Goal: Information Seeking & Learning: Learn about a topic

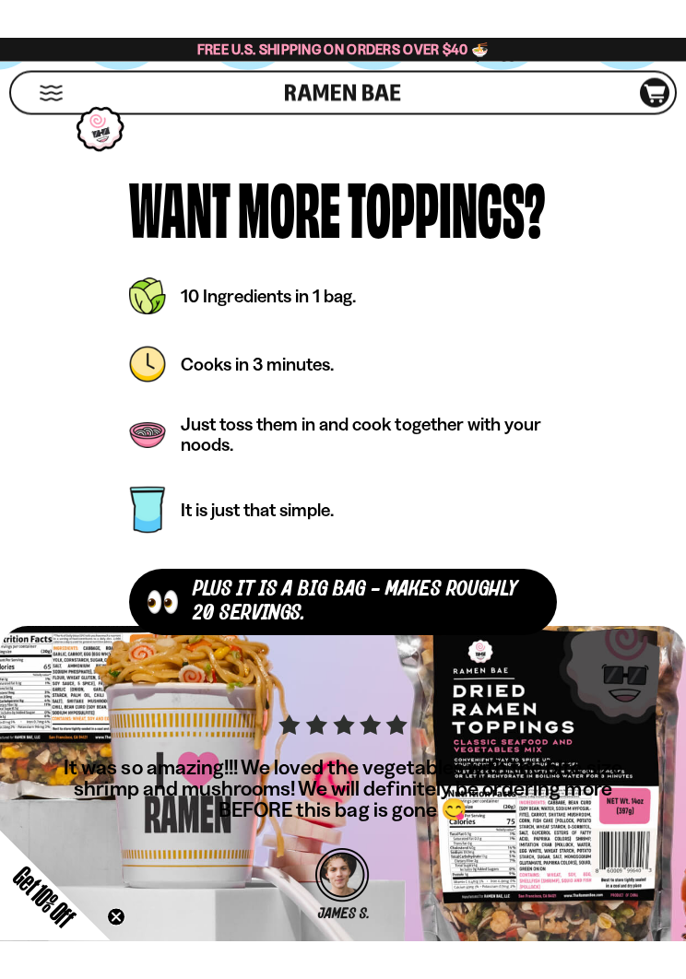
scroll to position [5823, 0]
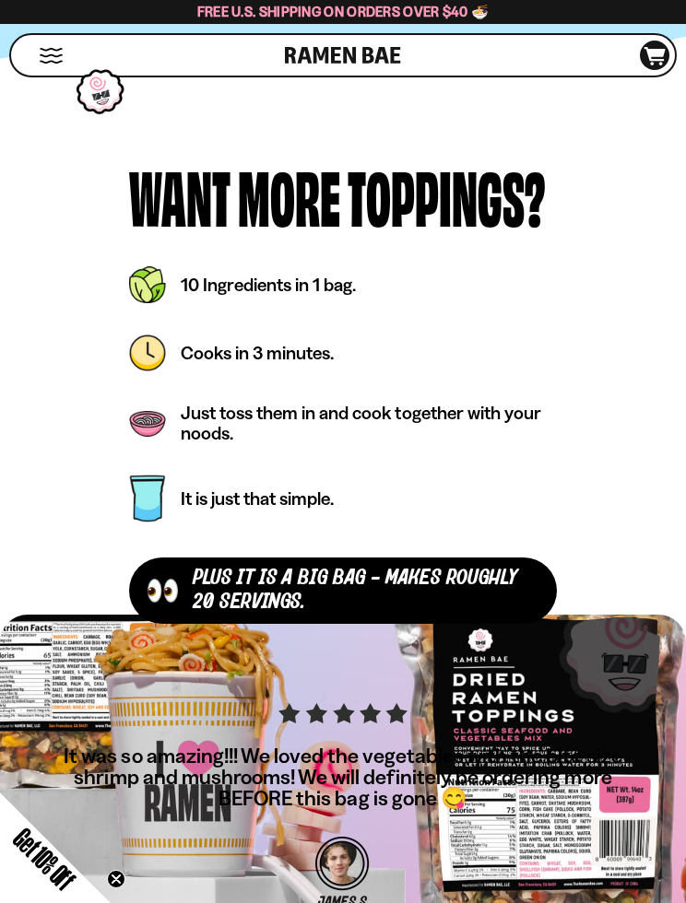
click at [572, 134] on div at bounding box center [343, 134] width 628 height 0
click at [135, 134] on picture at bounding box center [135, 134] width 0 height 0
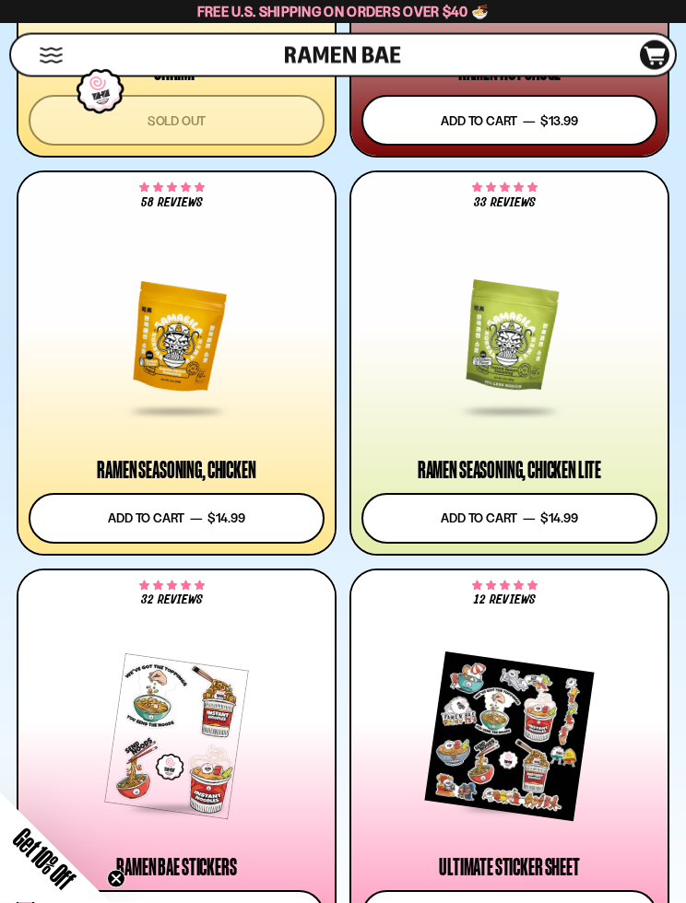
scroll to position [4215, 0]
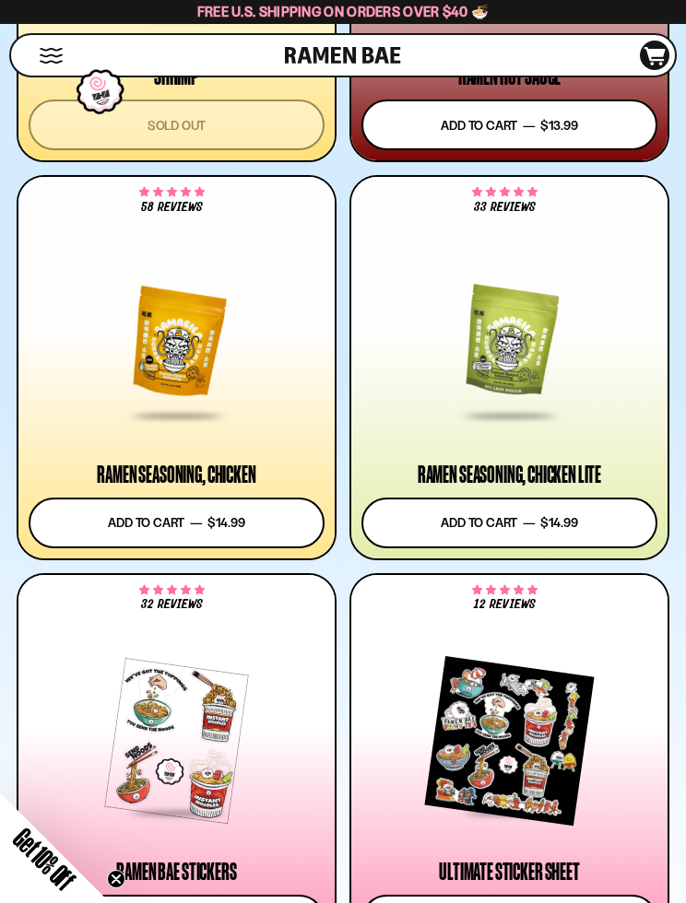
click at [533, 348] on div at bounding box center [509, 343] width 296 height 150
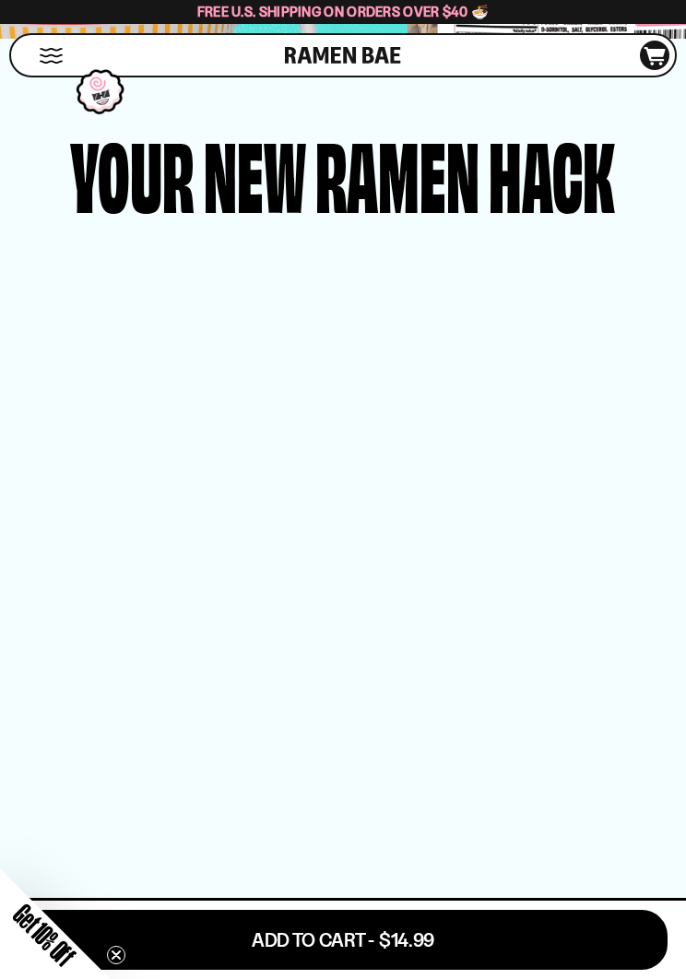
scroll to position [3662, 0]
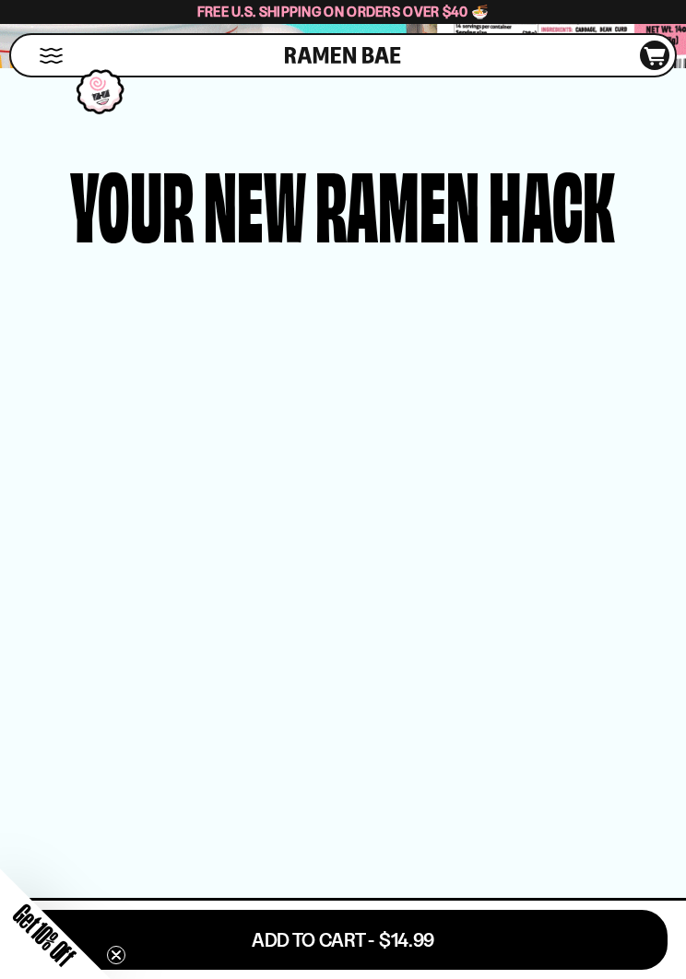
click at [53, 55] on button "Mobile Menu Trigger" at bounding box center [51, 56] width 25 height 16
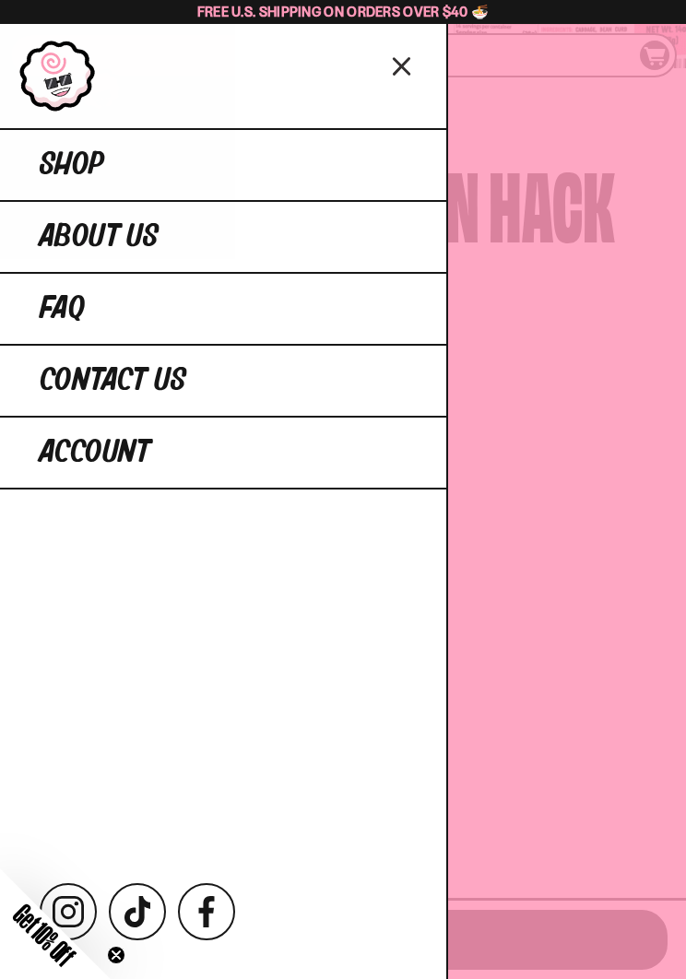
click at [345, 169] on link "Shop" at bounding box center [223, 164] width 446 height 72
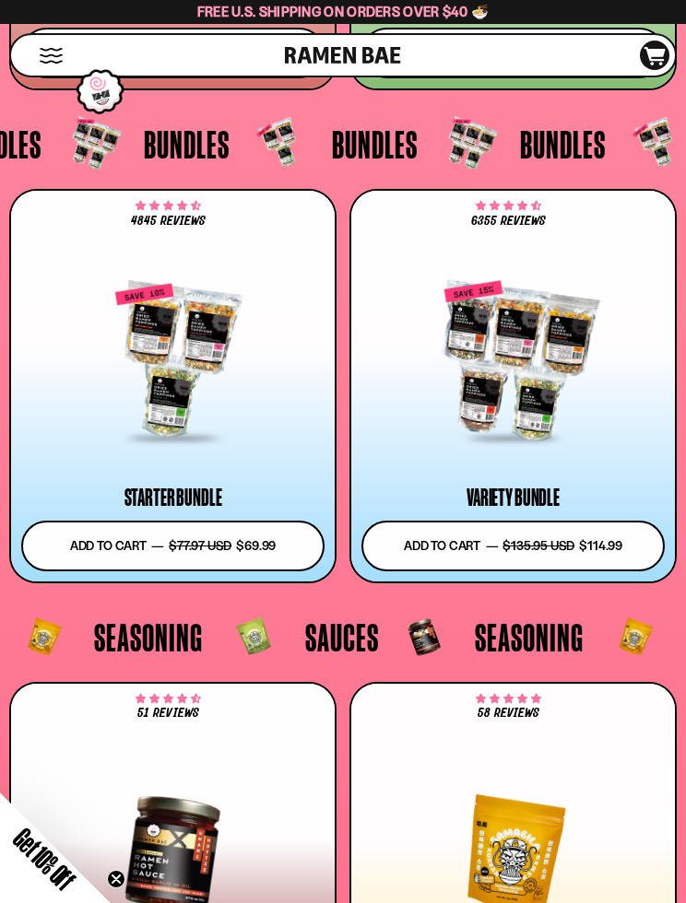
scroll to position [5869, 0]
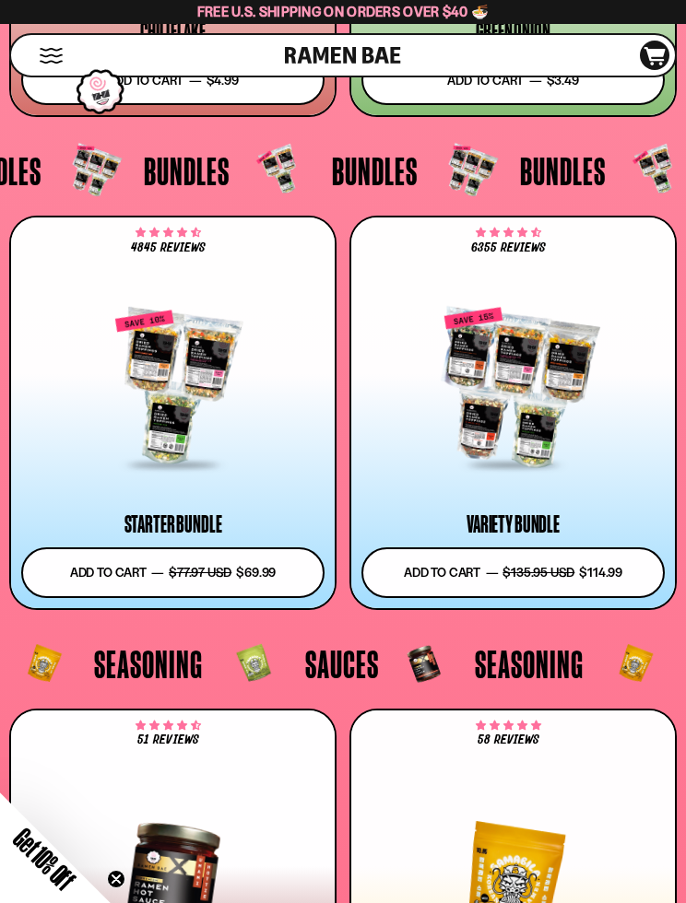
click at [263, 573] on button "Add to cart Add — Regular price $69.99 Regular price $77.97 USD Sale price $69.…" at bounding box center [172, 572] width 303 height 51
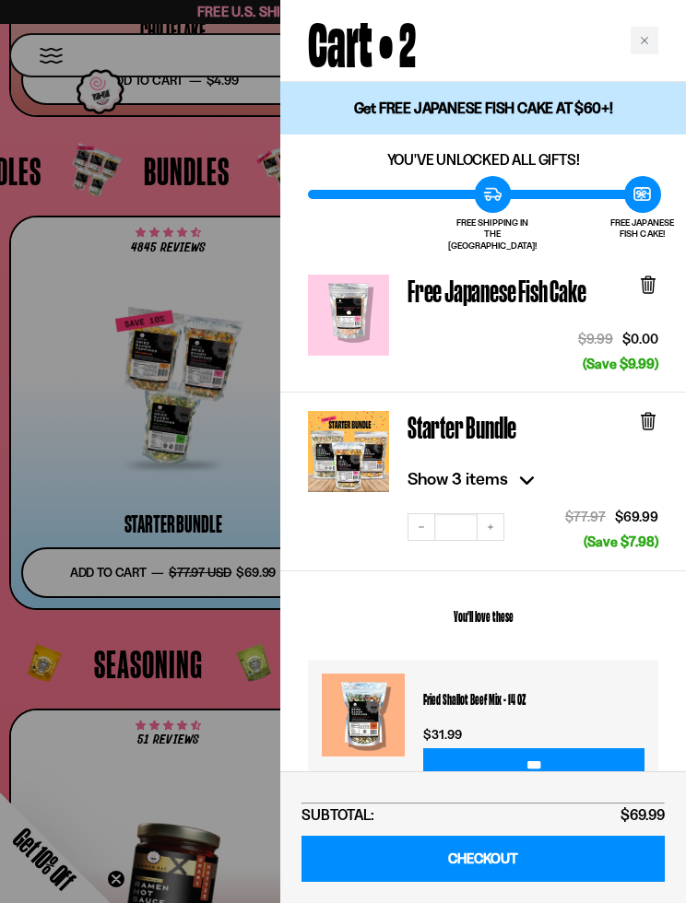
click at [100, 360] on div at bounding box center [343, 451] width 686 height 903
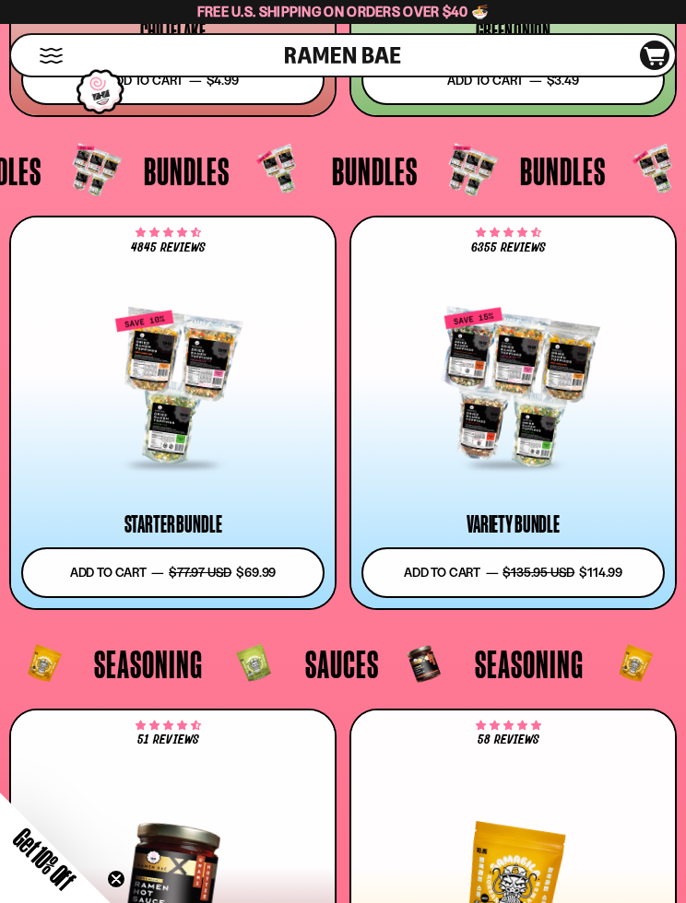
click at [190, 377] on div at bounding box center [172, 388] width 303 height 157
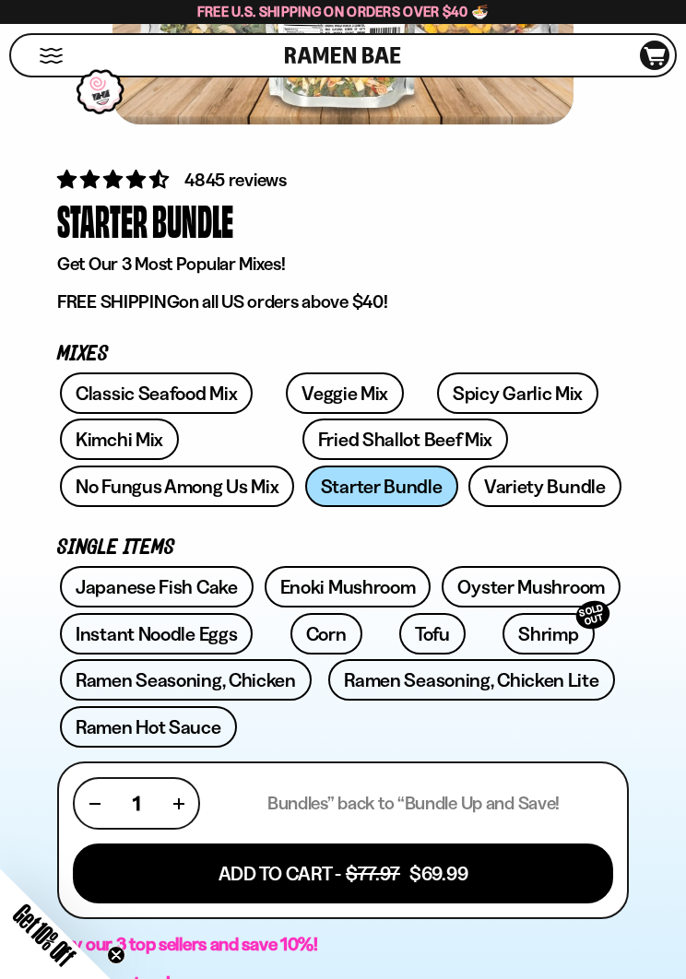
scroll to position [470, 0]
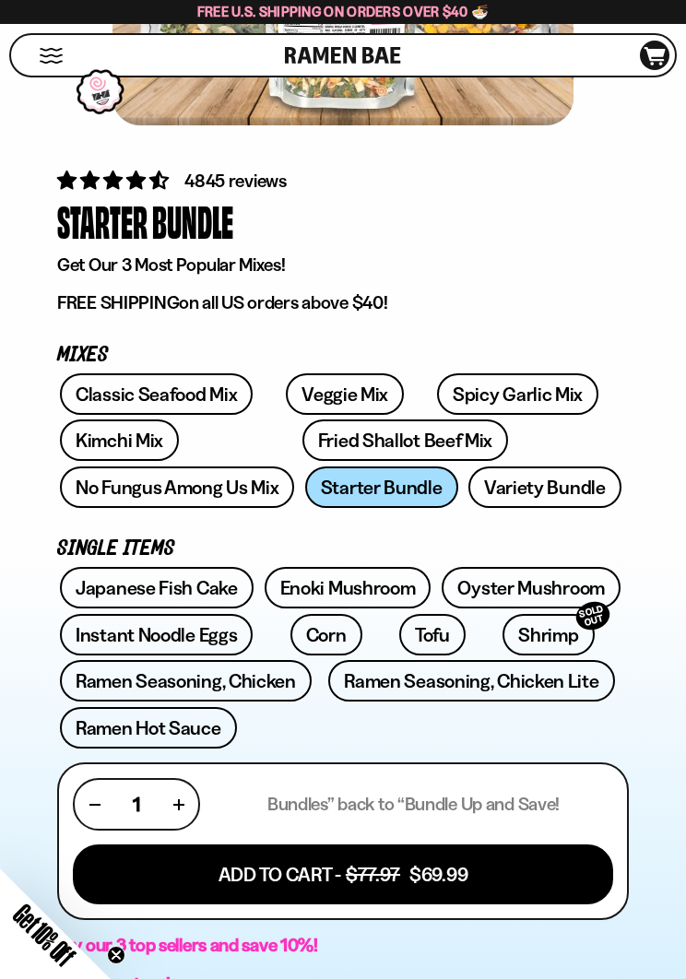
click at [651, 60] on icon at bounding box center [654, 56] width 21 height 18
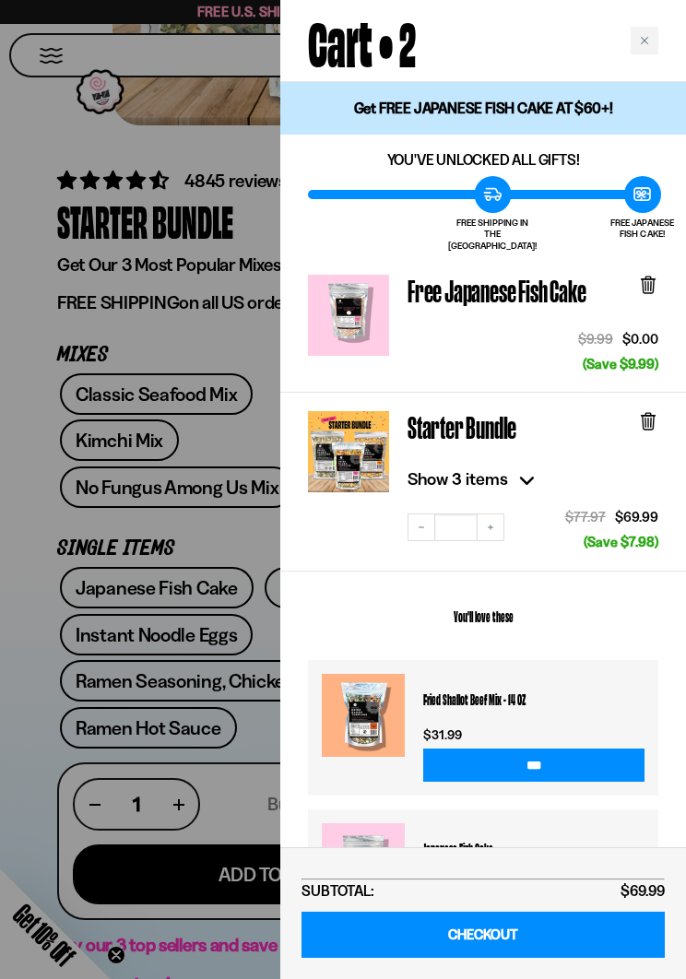
click at [424, 513] on button "Decrease quantity" at bounding box center [421, 527] width 28 height 28
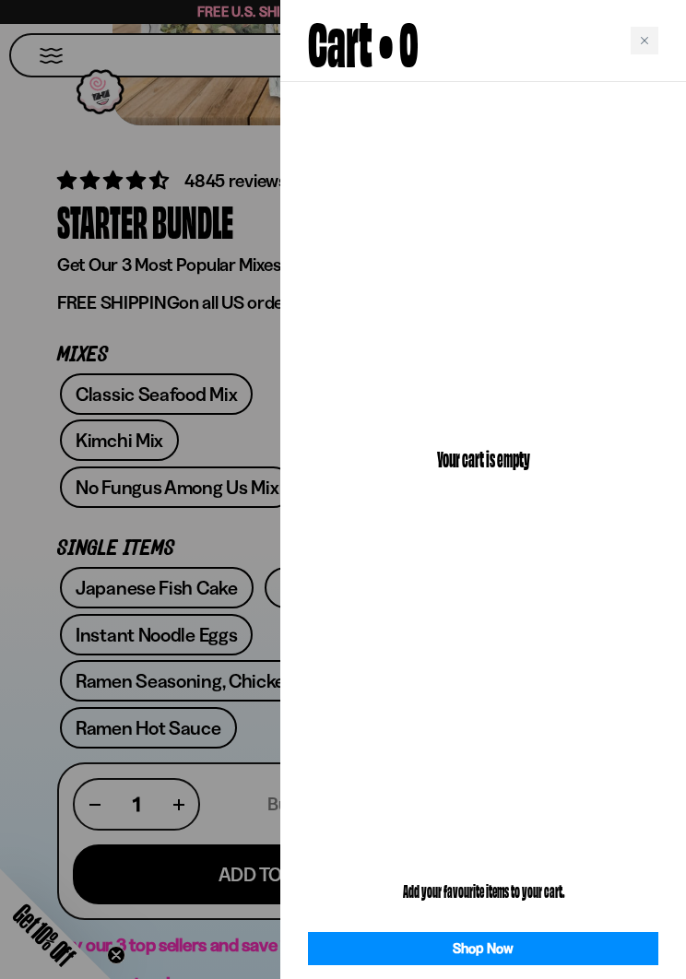
click at [49, 128] on div at bounding box center [343, 489] width 686 height 979
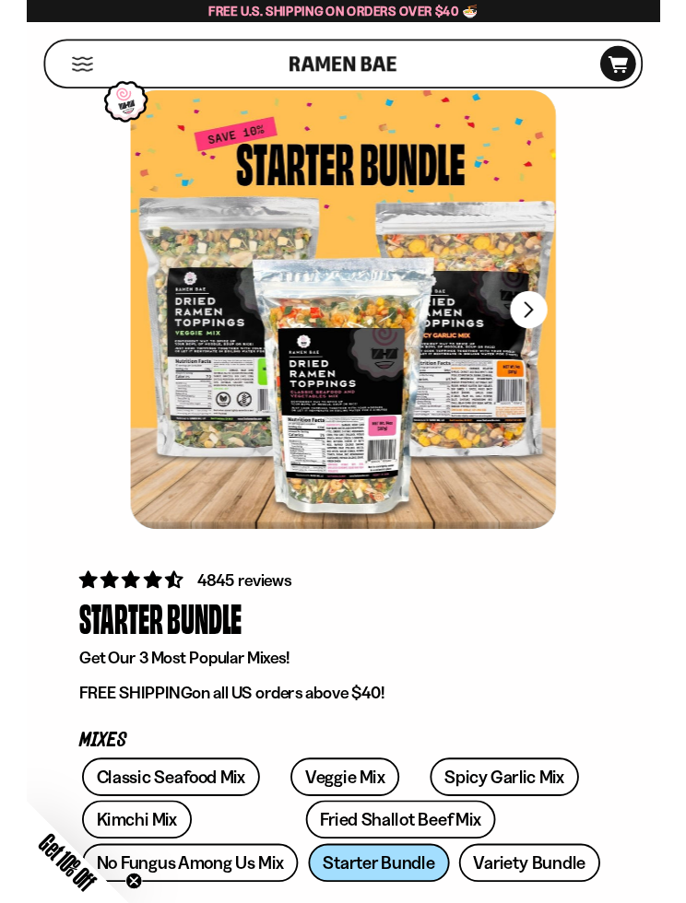
scroll to position [98, 0]
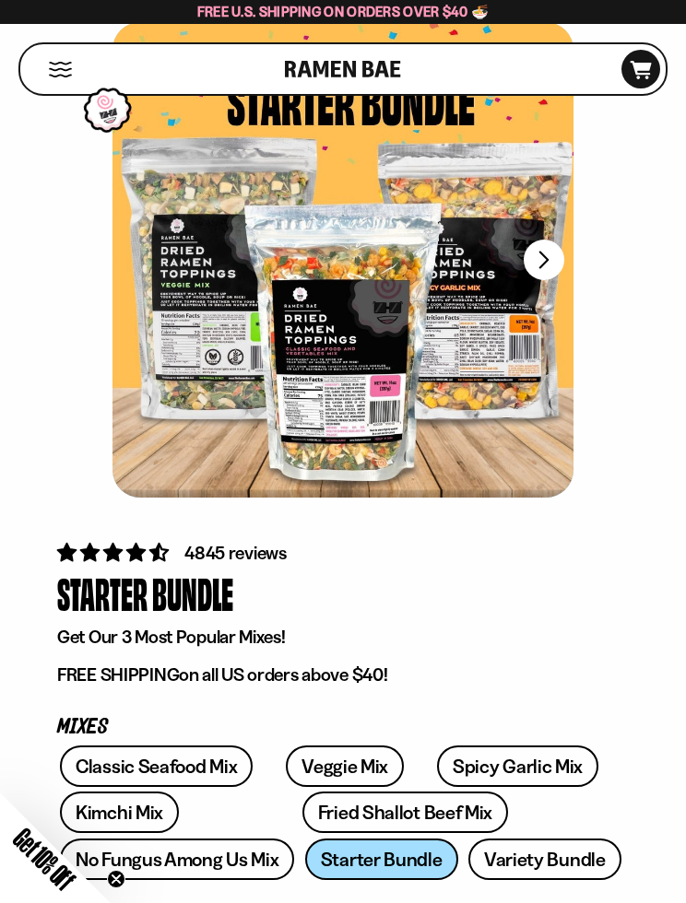
click at [57, 65] on button "Mobile Menu Trigger" at bounding box center [60, 70] width 25 height 16
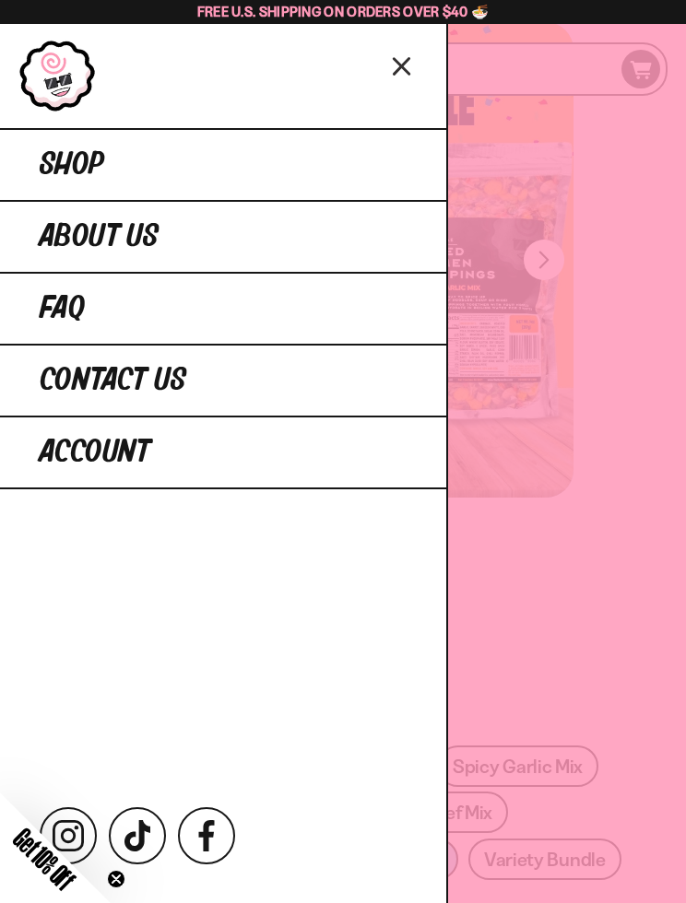
click at [227, 241] on link "About Us" at bounding box center [223, 236] width 446 height 72
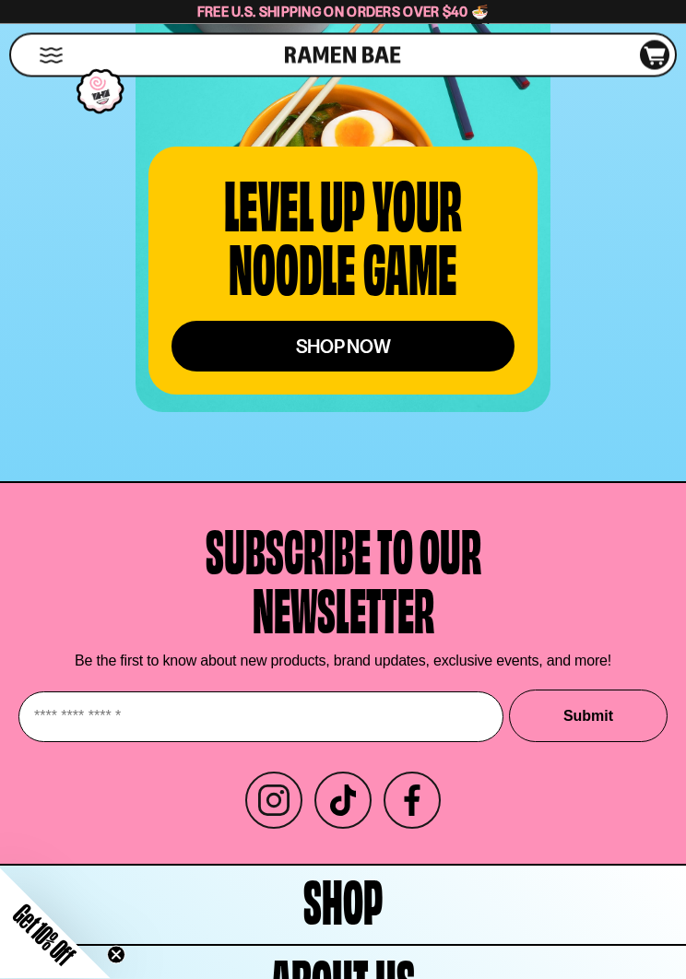
scroll to position [4894, 0]
click at [43, 52] on button "Mobile Menu Trigger" at bounding box center [51, 56] width 25 height 16
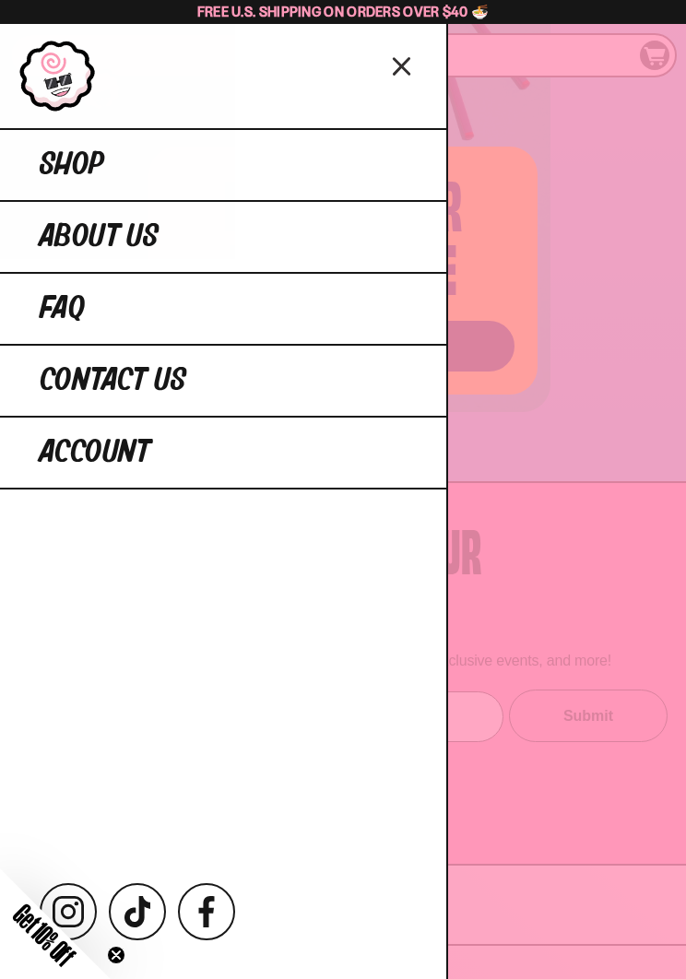
click at [66, 310] on span "FAQ" at bounding box center [62, 308] width 45 height 33
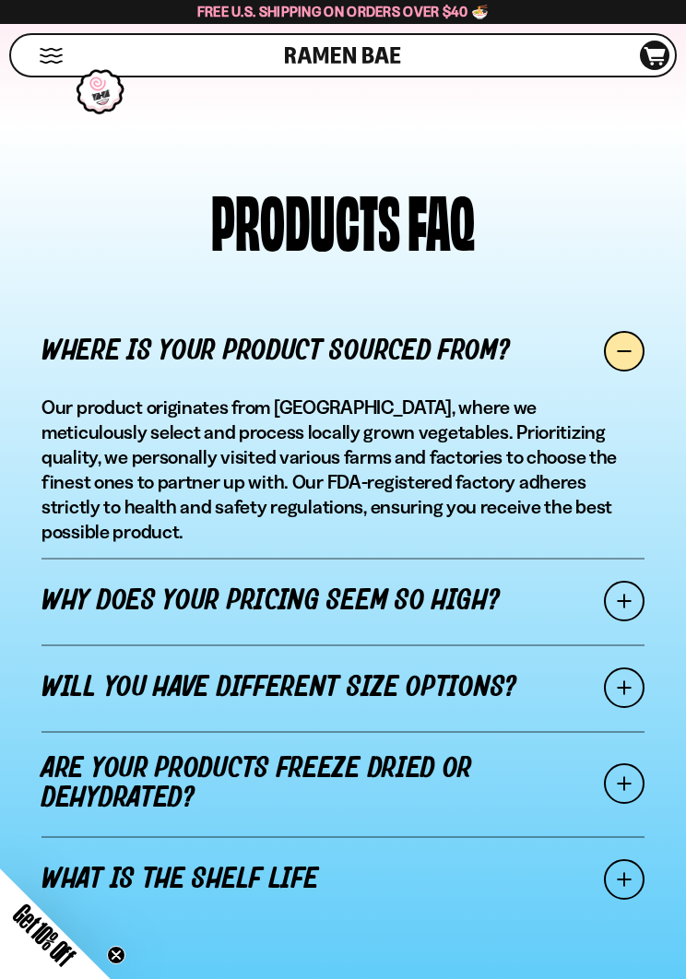
scroll to position [1393, 0]
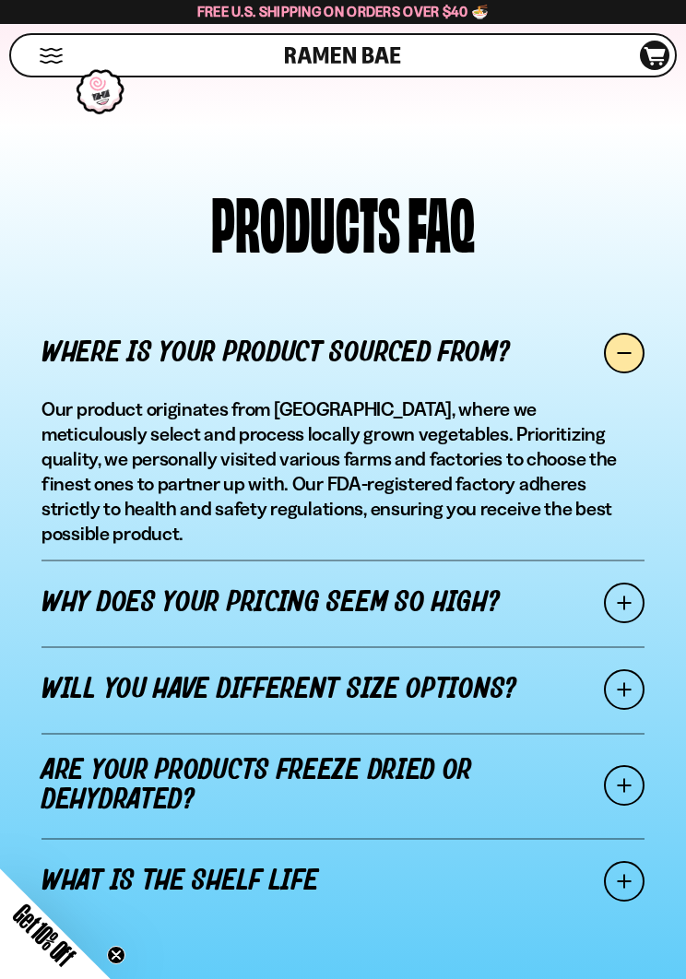
click at [352, 575] on link "Why does your pricing seem so high?" at bounding box center [342, 602] width 603 height 87
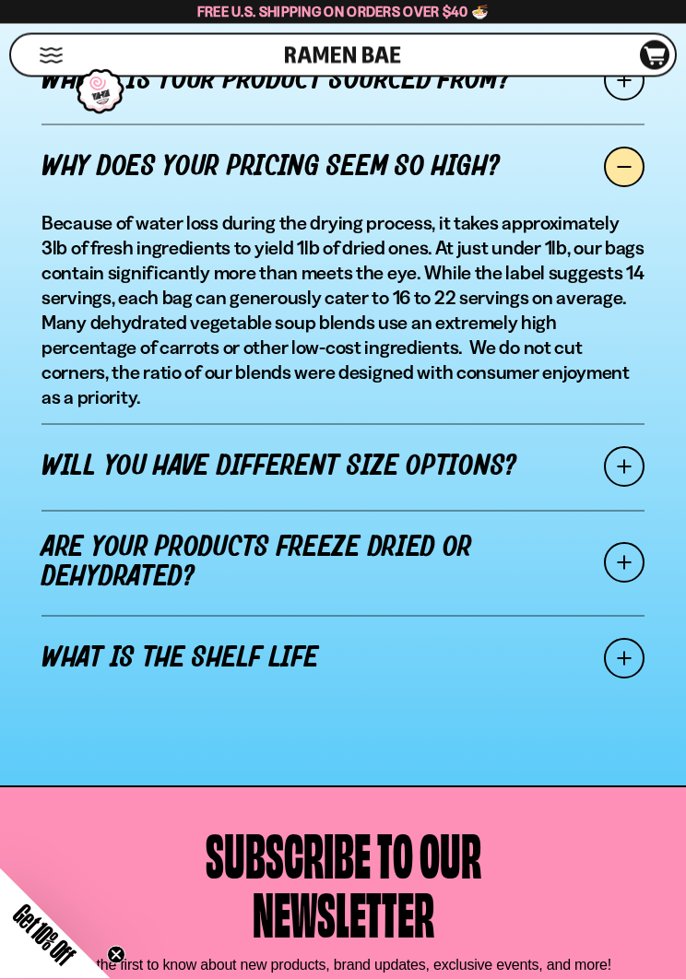
scroll to position [1682, 0]
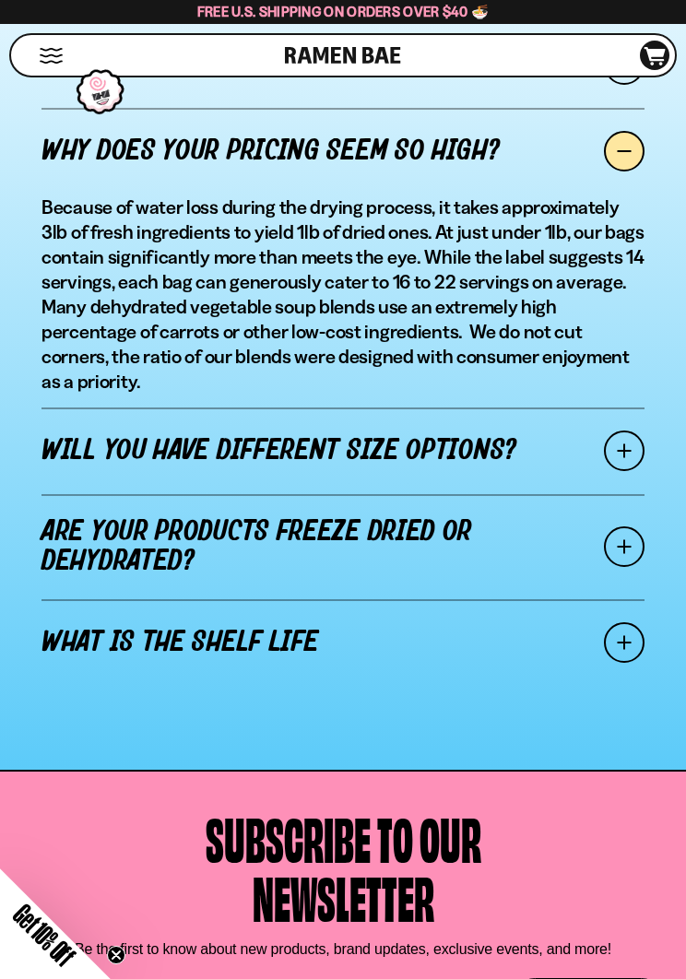
click at [611, 430] on span at bounding box center [624, 450] width 41 height 41
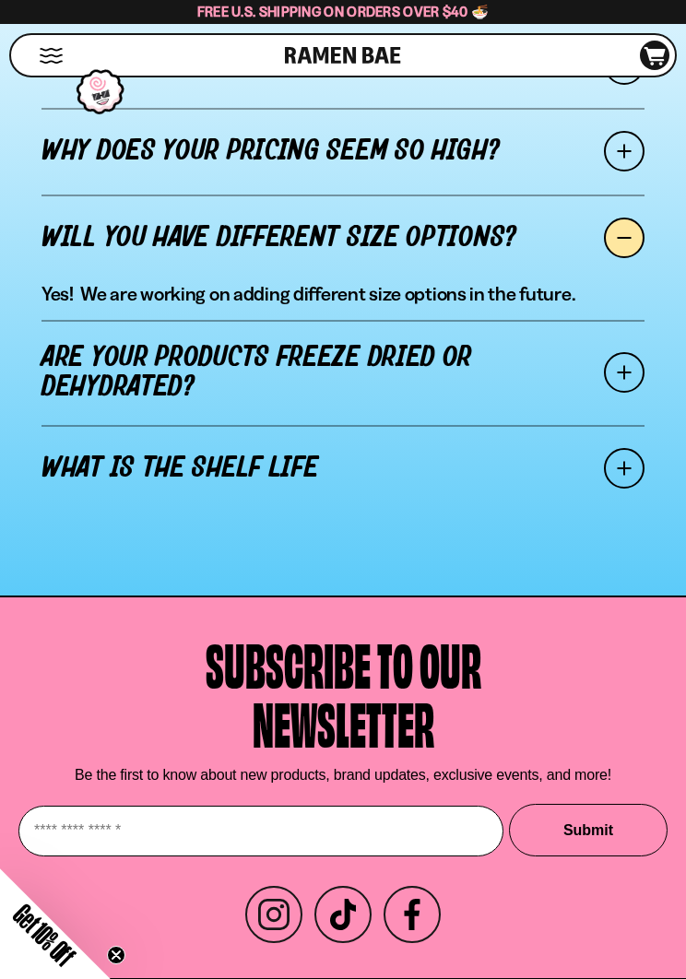
click at [616, 369] on span at bounding box center [624, 372] width 41 height 41
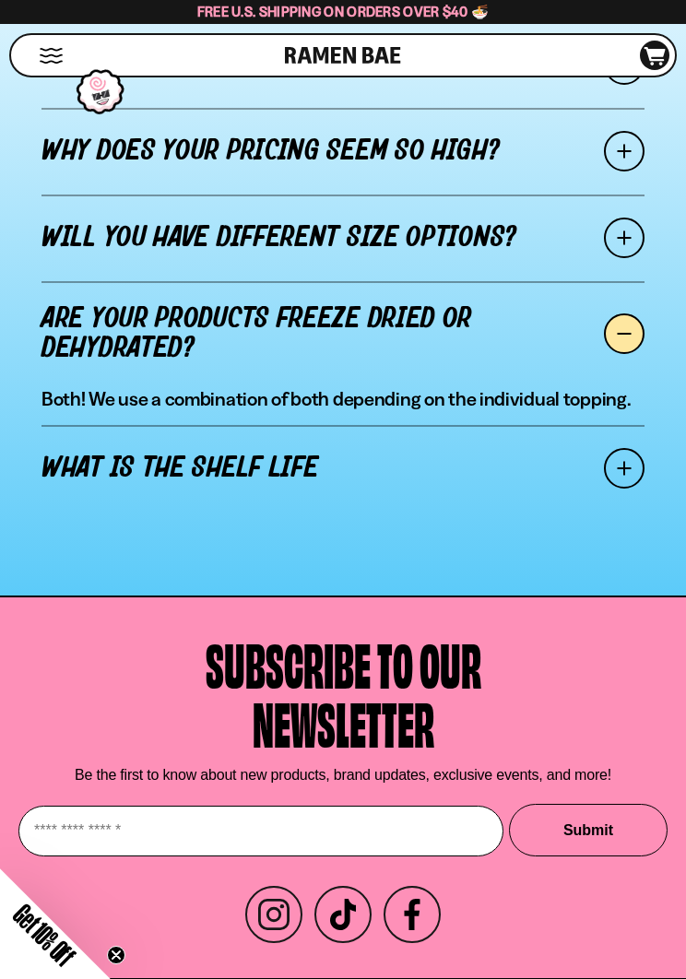
click at [623, 465] on span at bounding box center [624, 468] width 41 height 41
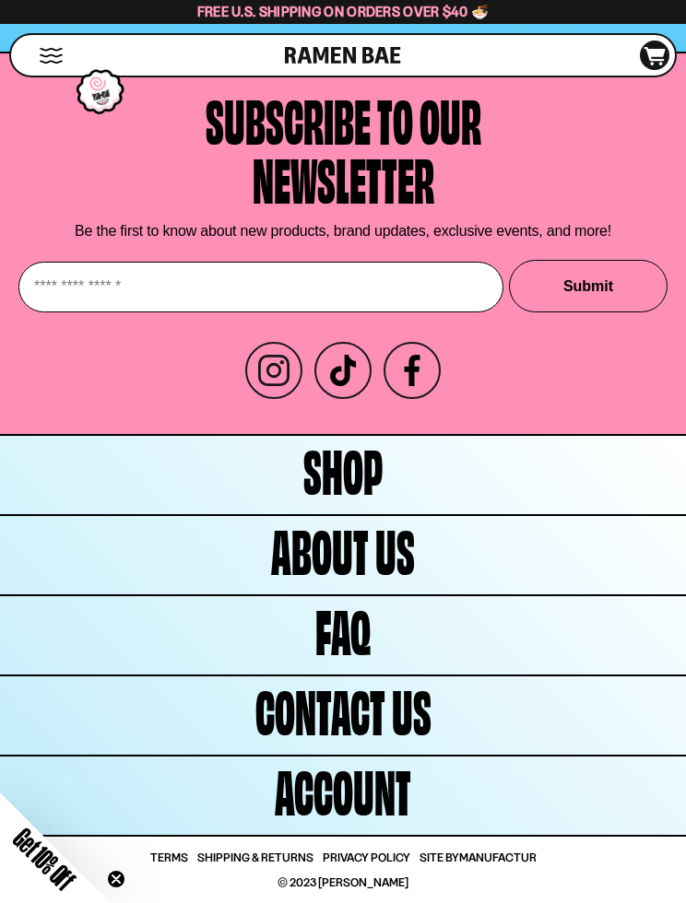
scroll to position [2254, 0]
